Goal: Navigation & Orientation: Find specific page/section

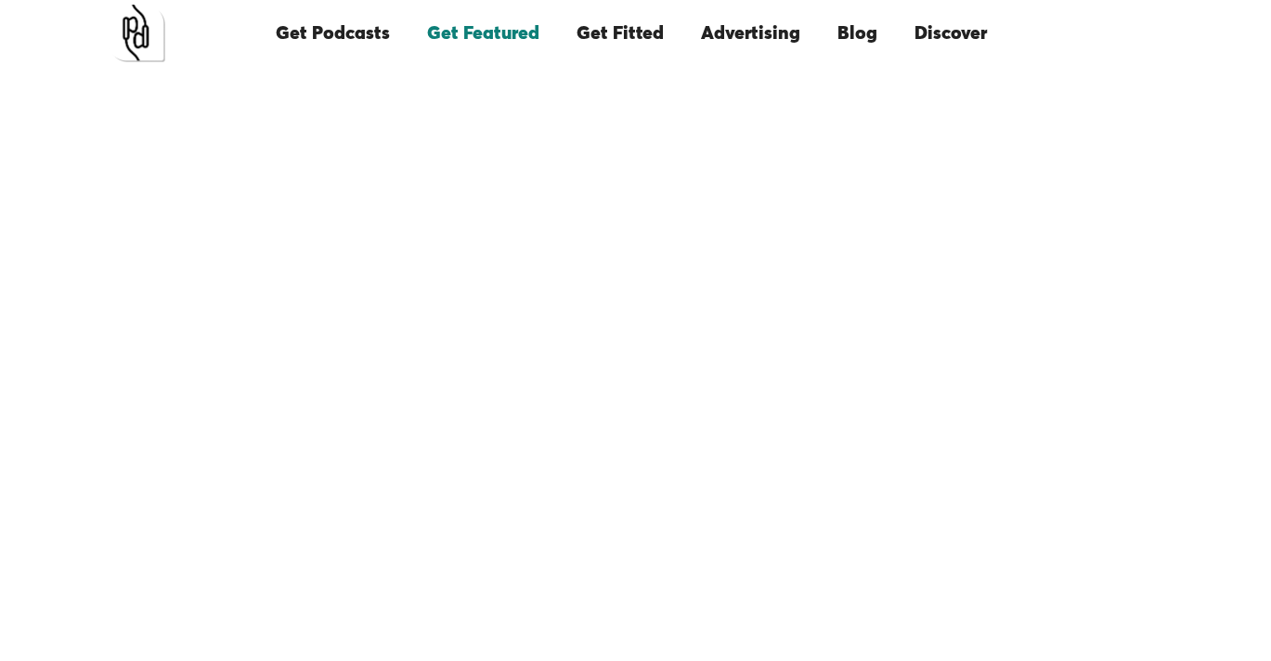
click at [347, 30] on link "Get Podcasts" at bounding box center [332, 33] width 151 height 63
